Goal: Navigation & Orientation: Find specific page/section

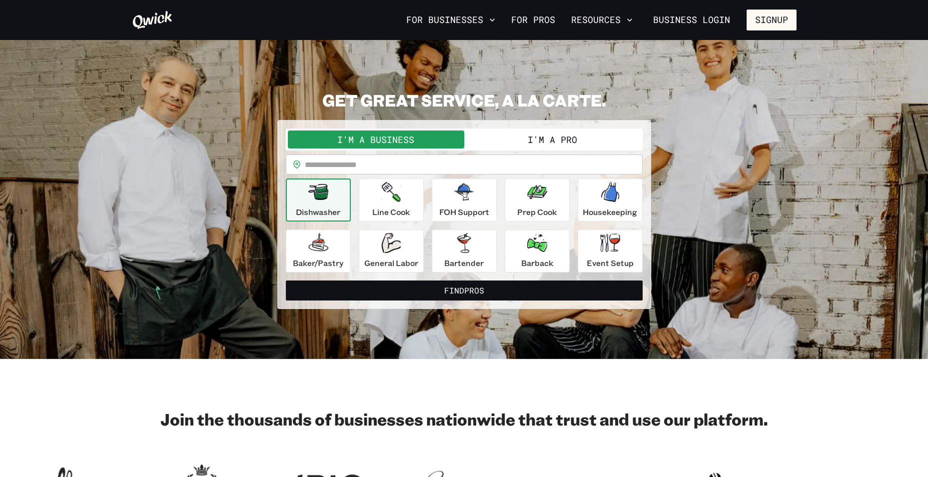
click at [678, 97] on div "**********" at bounding box center [464, 199] width 665 height 219
click at [449, 21] on button "For Businesses" at bounding box center [450, 19] width 97 height 17
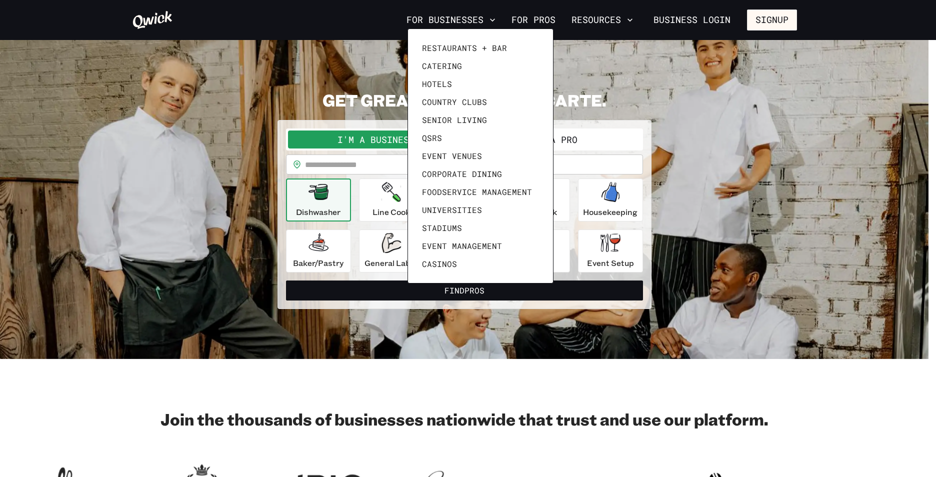
click at [559, 19] on div at bounding box center [468, 238] width 936 height 477
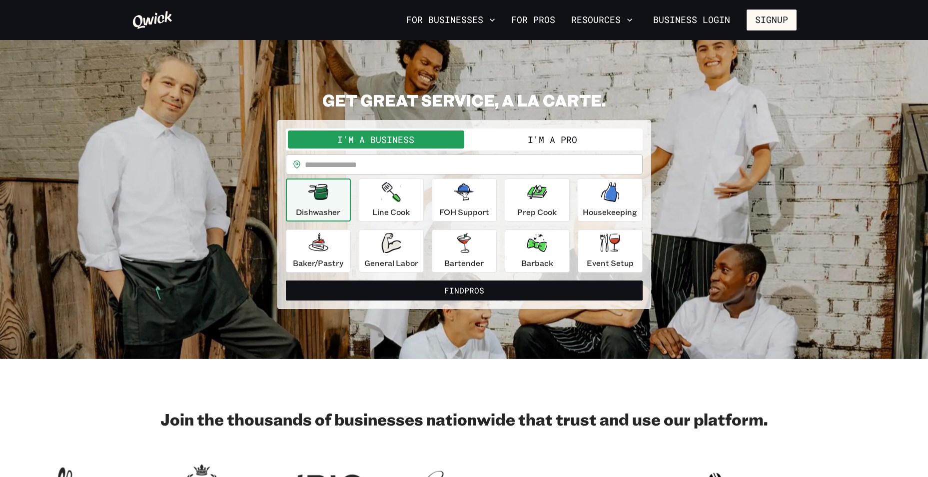
click at [480, 11] on nav "For Businesses For Pros Resources Business Login Signup" at bounding box center [599, 19] width 394 height 21
click at [481, 17] on button "For Businesses" at bounding box center [450, 19] width 97 height 17
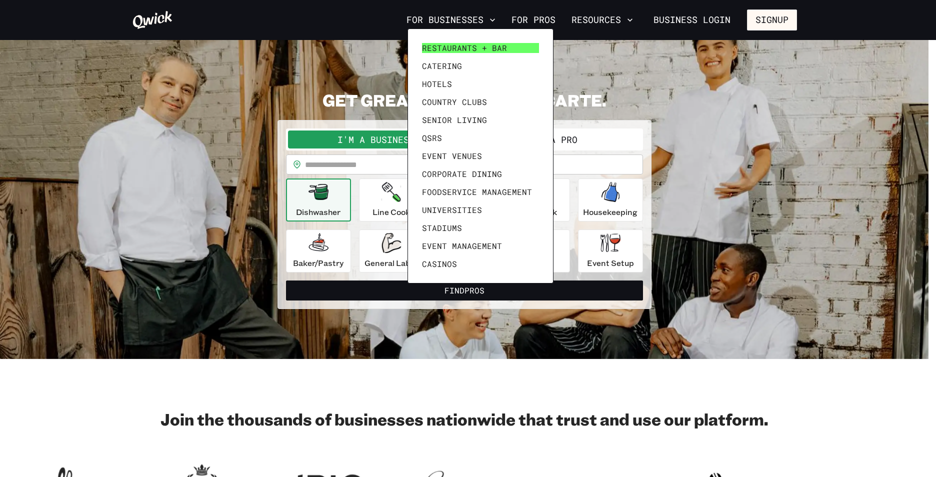
click at [479, 43] on span "Restaurants + Bar" at bounding box center [464, 48] width 85 height 10
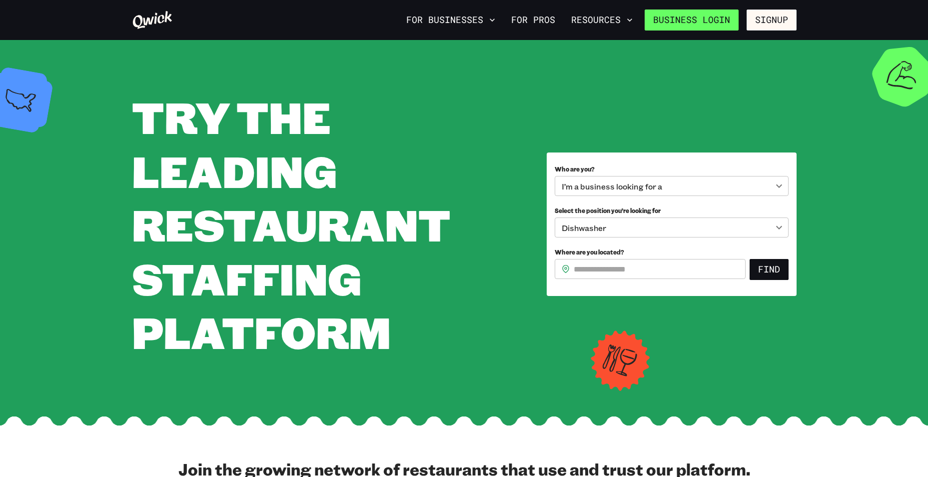
click at [712, 20] on link "Business Login" at bounding box center [692, 19] width 94 height 21
